Goal: Task Accomplishment & Management: Use online tool/utility

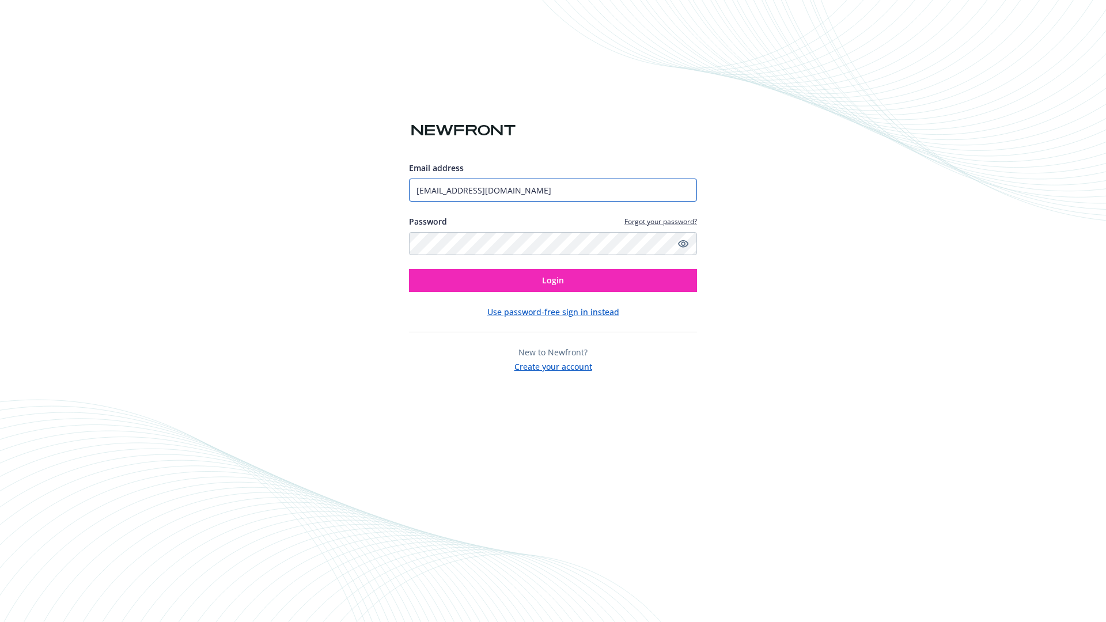
type input "[EMAIL_ADDRESS][DOMAIN_NAME]"
click at [553, 280] on span "Login" at bounding box center [553, 280] width 22 height 11
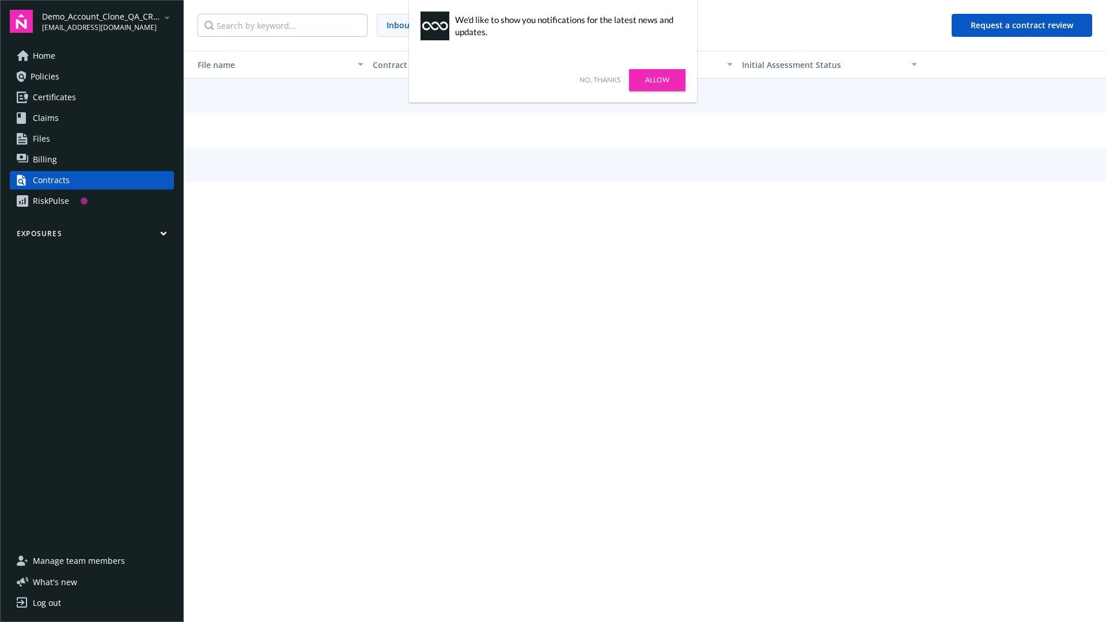
click at [599, 80] on link "No, thanks" at bounding box center [599, 80] width 41 height 10
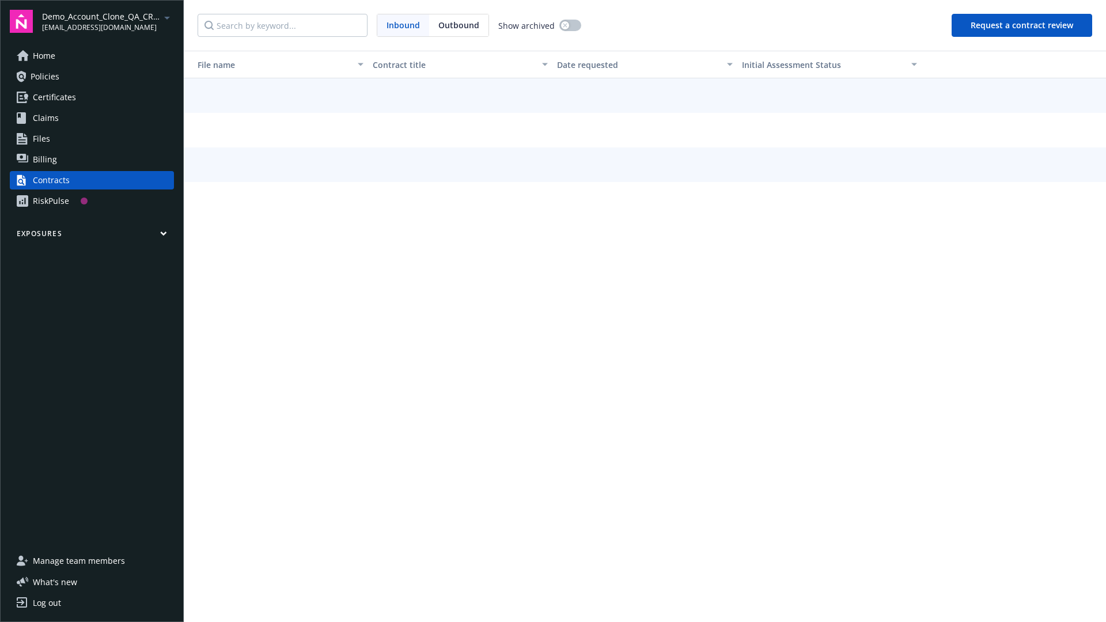
click at [1022, 25] on button "Request a contract review" at bounding box center [1021, 25] width 141 height 23
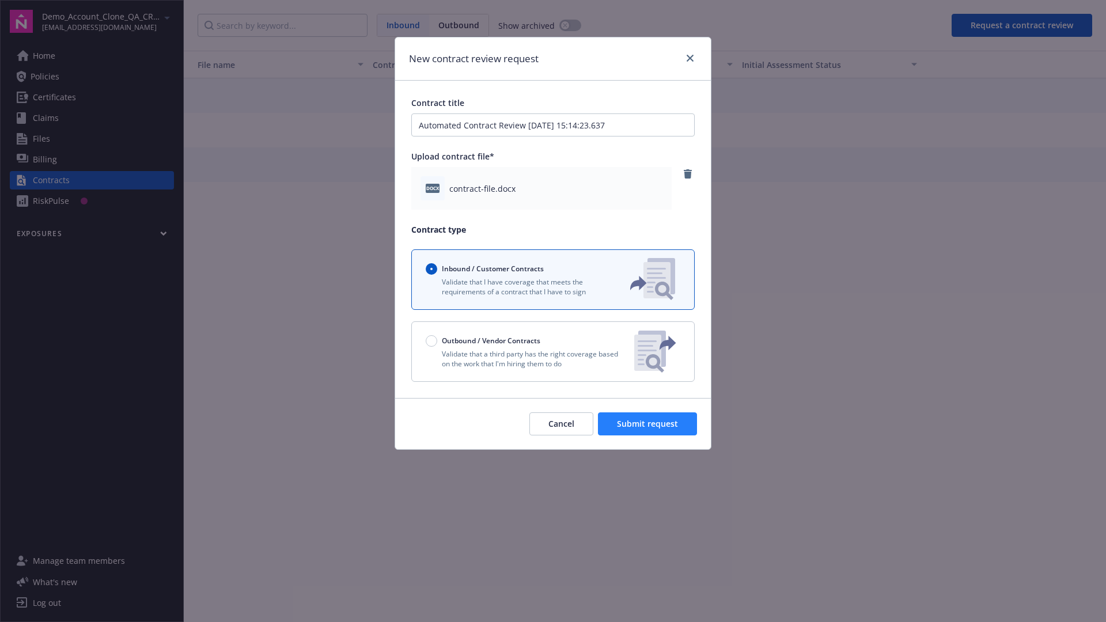
type input "Automated Contract Review [DATE] 15:14:23.637"
click at [648, 424] on span "Submit request" at bounding box center [647, 423] width 61 height 11
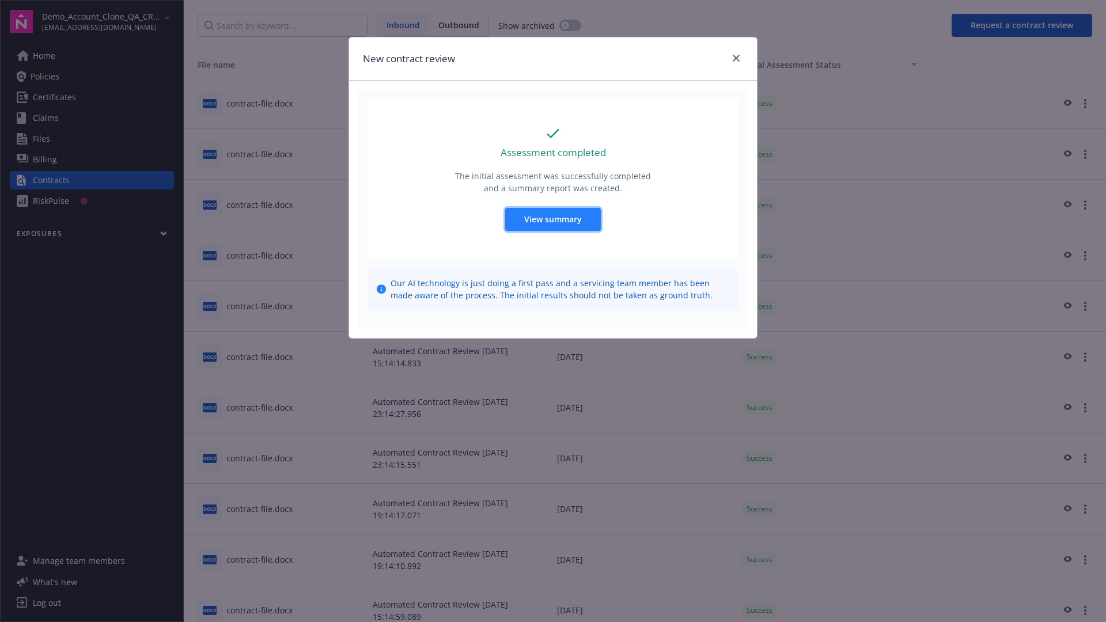
click at [552, 219] on span "View summary" at bounding box center [553, 219] width 58 height 11
